Goal: Find contact information: Find contact information

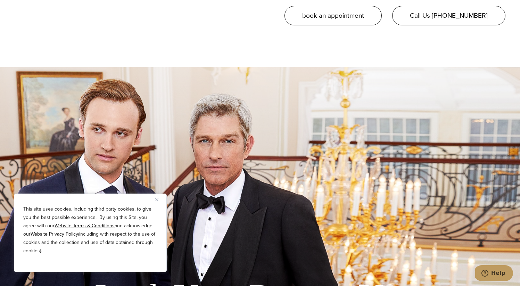
scroll to position [1674, 0]
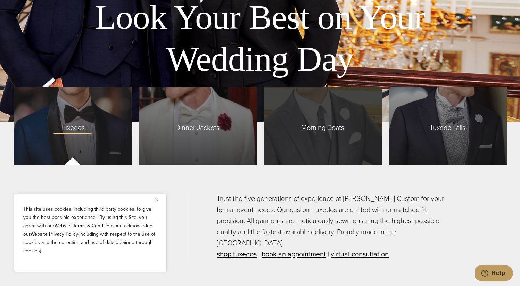
click at [330, 133] on div "Morning Coats" at bounding box center [323, 126] width 118 height 78
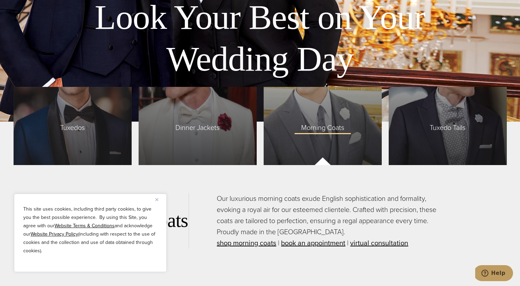
click at [160, 198] on button "Close" at bounding box center [159, 199] width 8 height 8
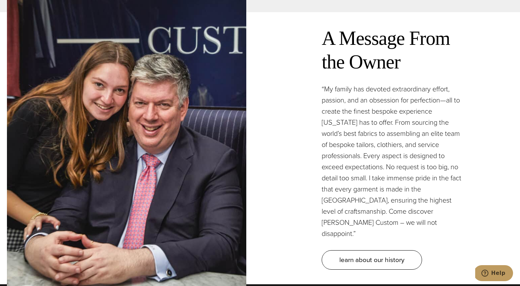
scroll to position [1714, 0]
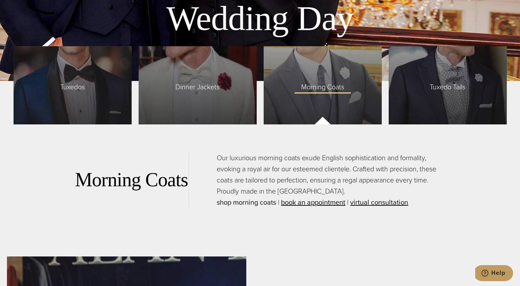
click at [257, 204] on link "shop morning coats" at bounding box center [246, 202] width 59 height 10
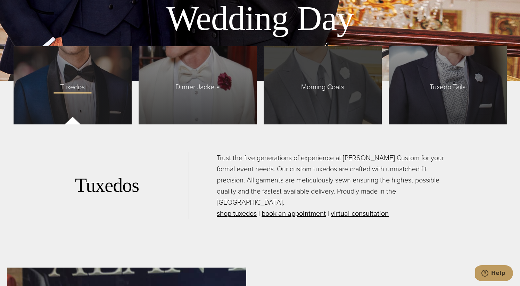
click at [325, 97] on div "Morning Coats" at bounding box center [323, 85] width 118 height 78
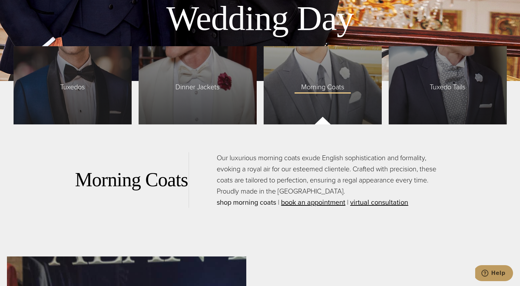
click at [259, 201] on link "shop morning coats" at bounding box center [246, 202] width 59 height 10
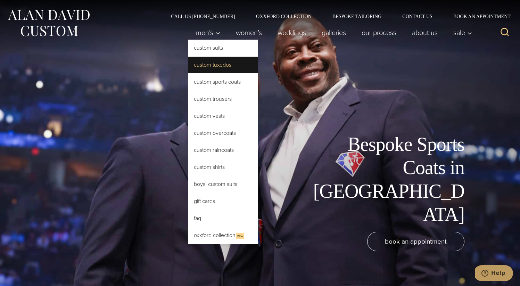
click at [207, 68] on link "Custom Tuxedos" at bounding box center [222, 65] width 69 height 17
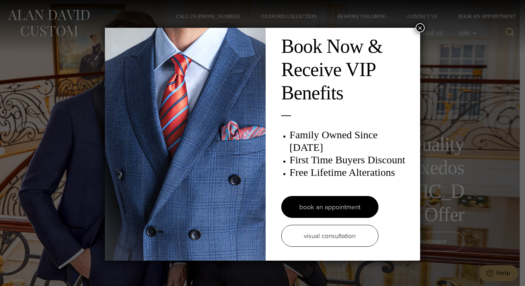
click at [419, 29] on button "×" at bounding box center [420, 27] width 9 height 9
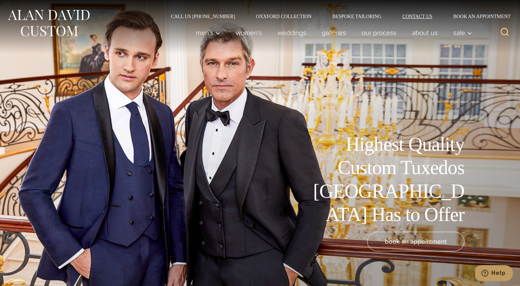
click at [417, 14] on link "Contact Us" at bounding box center [417, 16] width 51 height 5
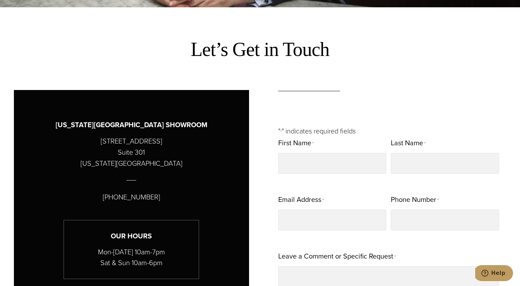
scroll to position [260, 0]
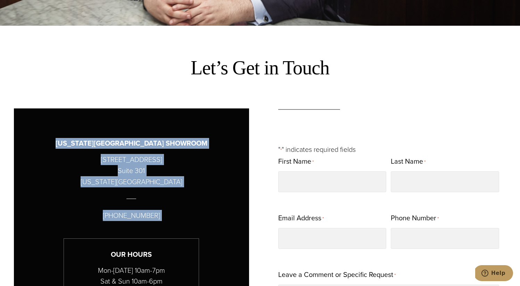
drag, startPoint x: 81, startPoint y: 144, endPoint x: 153, endPoint y: 235, distance: 116.2
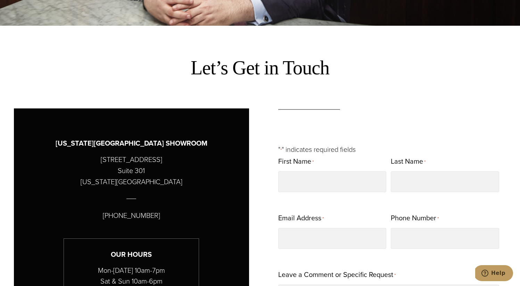
drag, startPoint x: 100, startPoint y: 218, endPoint x: 160, endPoint y: 217, distance: 59.4
copy div "(212) 227 4040"
click at [438, 87] on div "Let’s Get in Touch" at bounding box center [260, 64] width 506 height 60
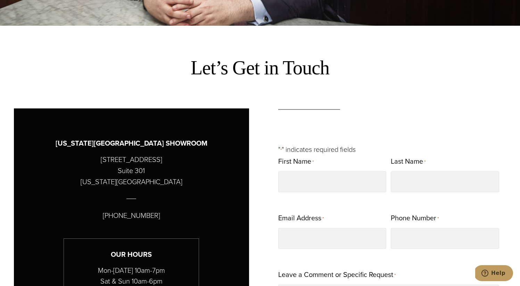
scroll to position [0, 0]
